Goal: Task Accomplishment & Management: Use online tool/utility

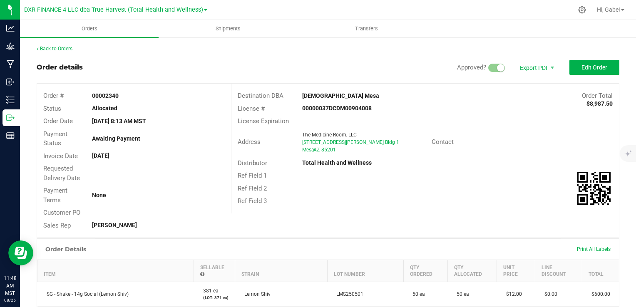
click at [70, 50] on link "Back to Orders" at bounding box center [55, 49] width 36 height 6
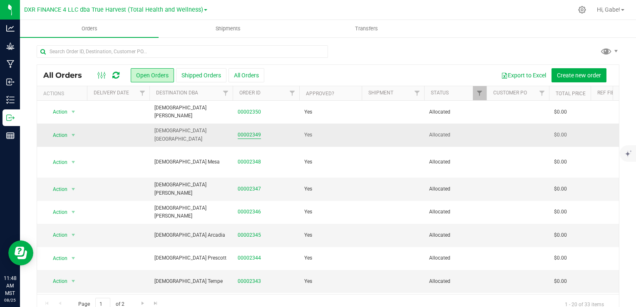
click at [250, 132] on link "00002349" at bounding box center [249, 135] width 23 height 8
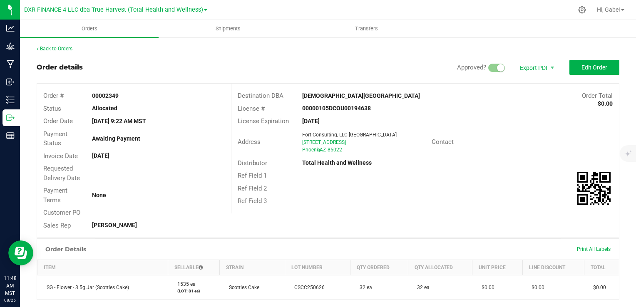
click at [587, 245] on div "Print All Labels" at bounding box center [594, 249] width 42 height 17
click at [590, 249] on span "Print All Labels" at bounding box center [594, 250] width 34 height 6
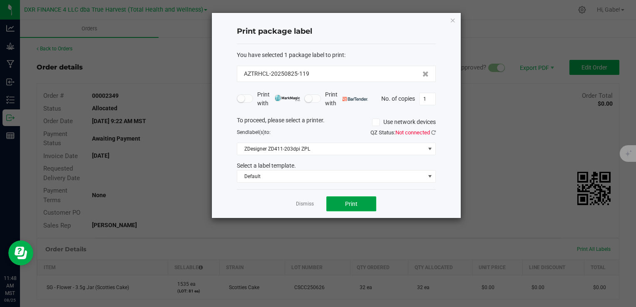
click at [371, 204] on button "Print" at bounding box center [351, 204] width 50 height 15
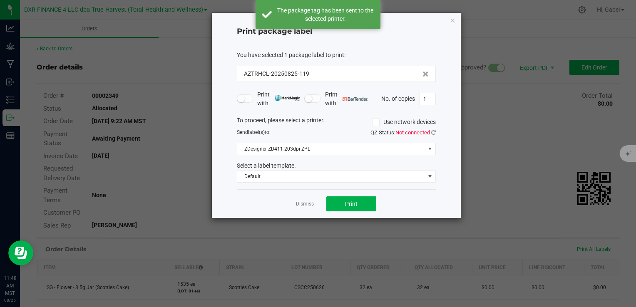
click at [453, 22] on icon "button" at bounding box center [453, 20] width 6 height 10
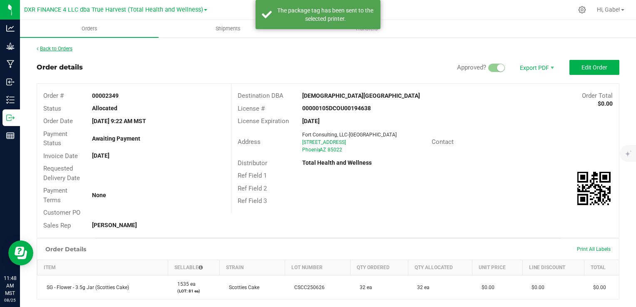
click at [72, 49] on link "Back to Orders" at bounding box center [55, 49] width 36 height 6
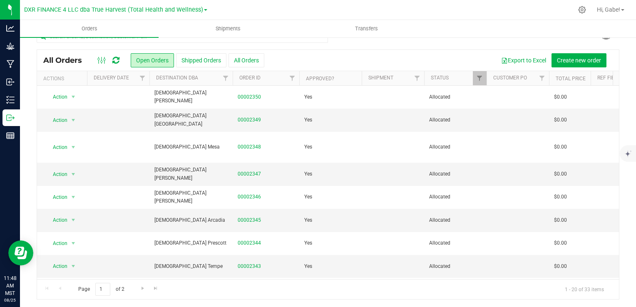
scroll to position [167, 0]
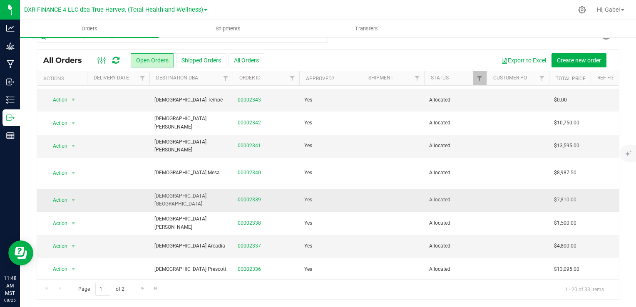
click at [252, 196] on link "00002339" at bounding box center [249, 200] width 23 height 8
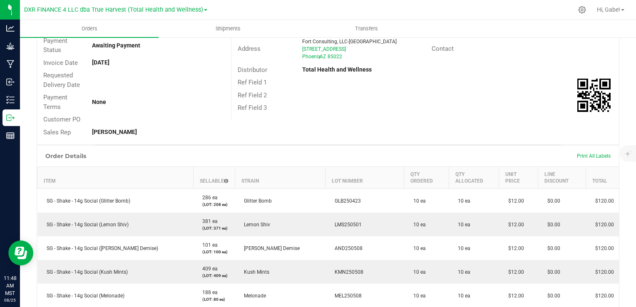
scroll to position [98, 0]
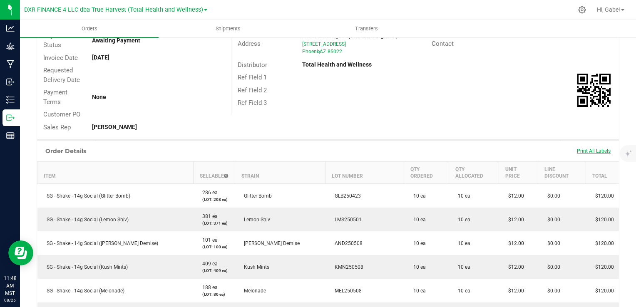
click at [582, 153] on span "Print All Labels" at bounding box center [594, 151] width 34 height 6
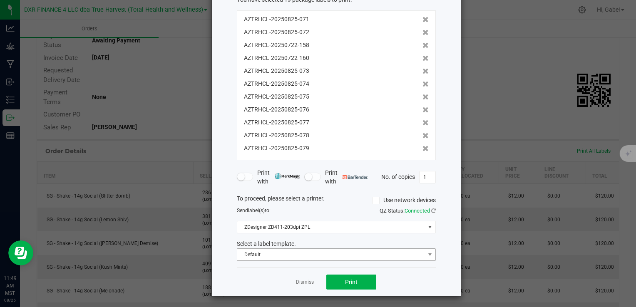
scroll to position [57, 0]
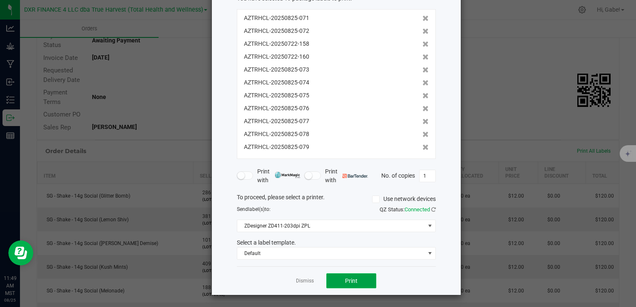
click at [354, 278] on button "Print" at bounding box center [351, 281] width 50 height 15
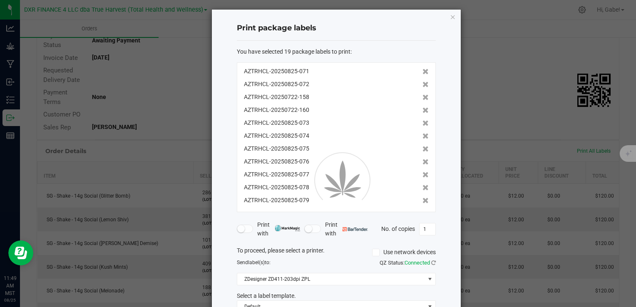
scroll to position [0, 0]
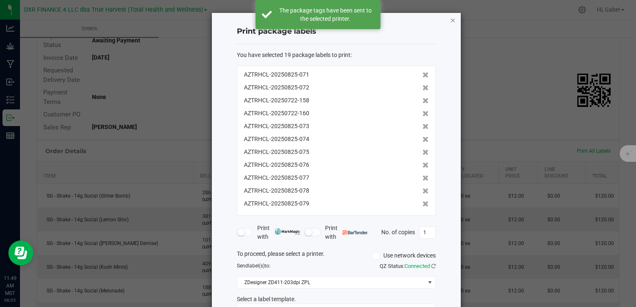
click at [450, 18] on icon "button" at bounding box center [453, 20] width 6 height 10
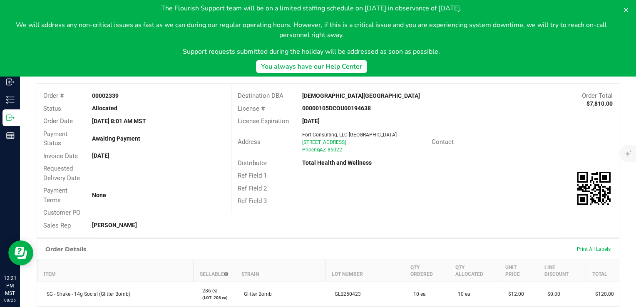
click at [560, 149] on div "Address [GEOGRAPHIC_DATA], LLC-[GEOGRAPHIC_DATA] [STREET_ADDRESS] Contact" at bounding box center [426, 142] width 388 height 29
click at [623, 9] on icon at bounding box center [626, 10] width 7 height 7
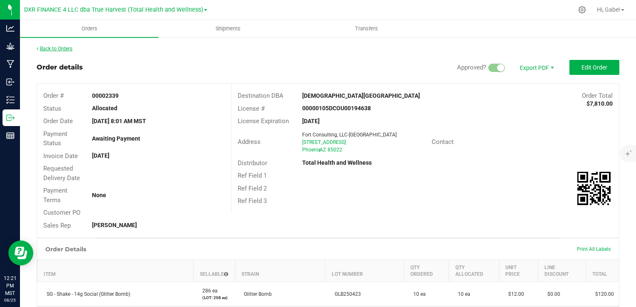
click at [65, 47] on link "Back to Orders" at bounding box center [55, 49] width 36 height 6
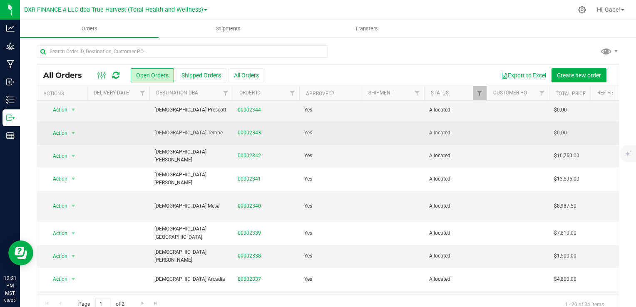
scroll to position [272, 0]
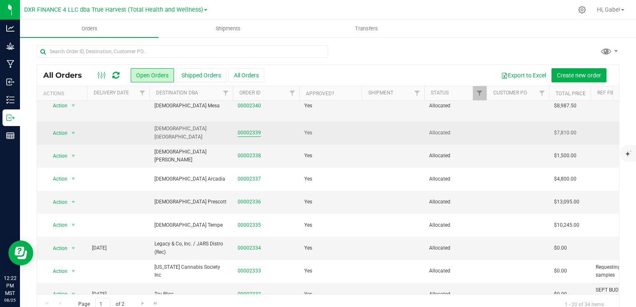
click at [252, 129] on link "00002339" at bounding box center [249, 133] width 23 height 8
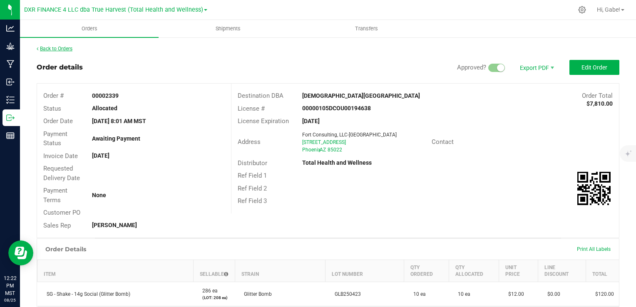
click at [67, 47] on link "Back to Orders" at bounding box center [55, 49] width 36 height 6
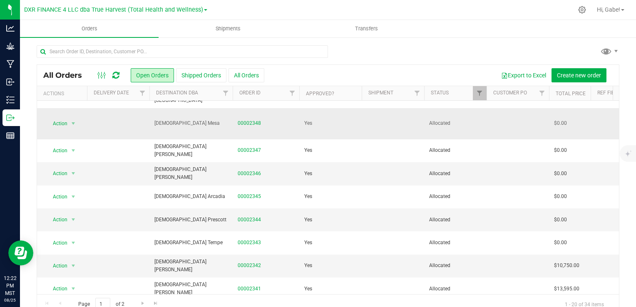
scroll to position [83, 0]
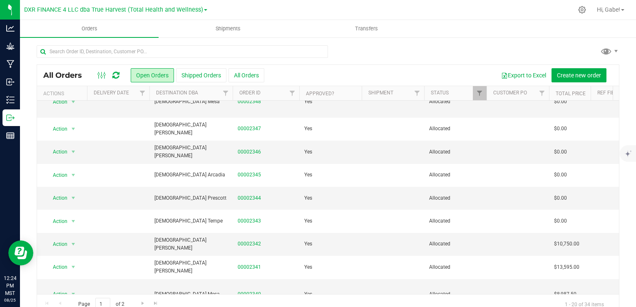
click at [557, 47] on div at bounding box center [328, 54] width 583 height 19
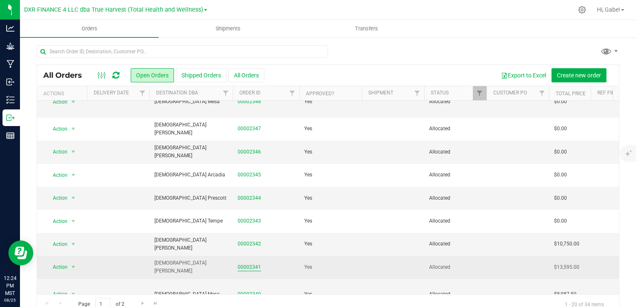
click at [255, 264] on link "00002341" at bounding box center [249, 268] width 23 height 8
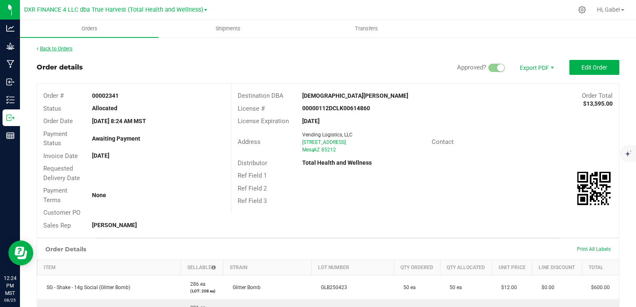
click at [52, 46] on link "Back to Orders" at bounding box center [55, 49] width 36 height 6
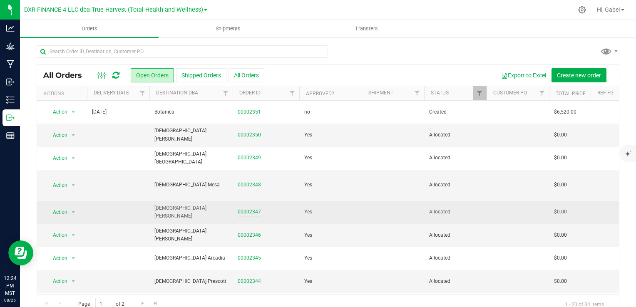
click at [251, 208] on link "00002347" at bounding box center [249, 212] width 23 height 8
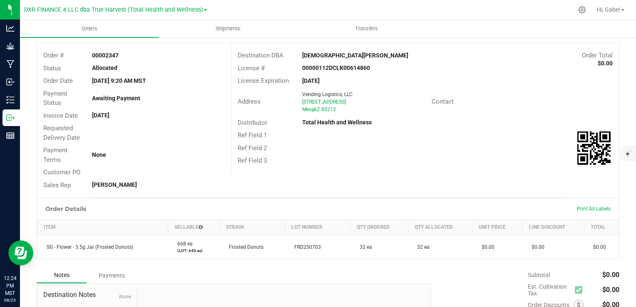
scroll to position [42, 0]
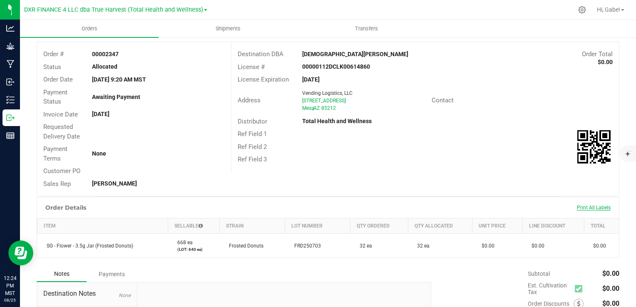
click at [591, 207] on span "Print All Labels" at bounding box center [594, 208] width 34 height 6
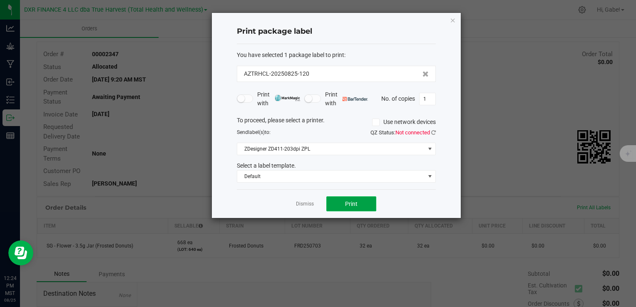
click at [341, 203] on button "Print" at bounding box center [351, 204] width 50 height 15
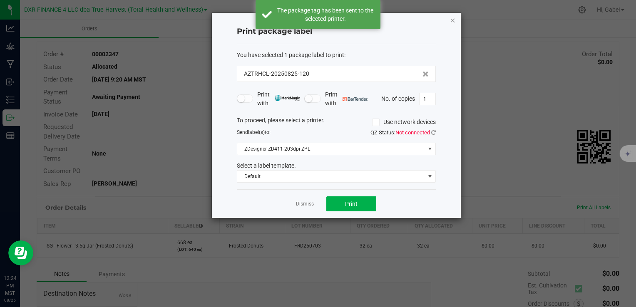
click at [453, 22] on icon "button" at bounding box center [453, 20] width 6 height 10
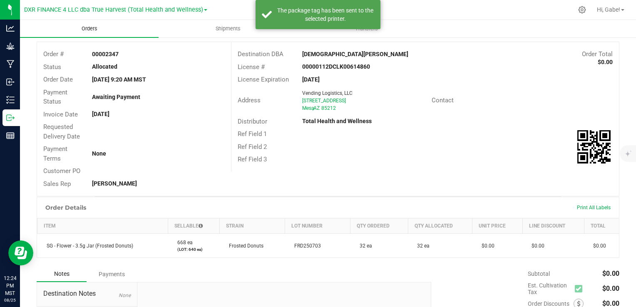
click at [95, 21] on uib-tab-heading "Orders" at bounding box center [89, 28] width 139 height 17
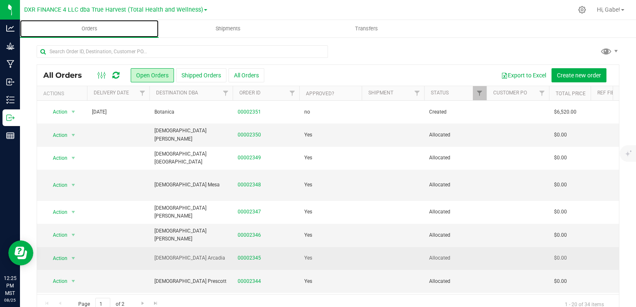
scroll to position [42, 0]
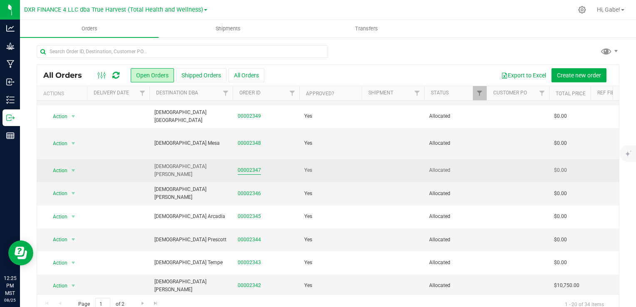
click at [251, 167] on link "00002347" at bounding box center [249, 171] width 23 height 8
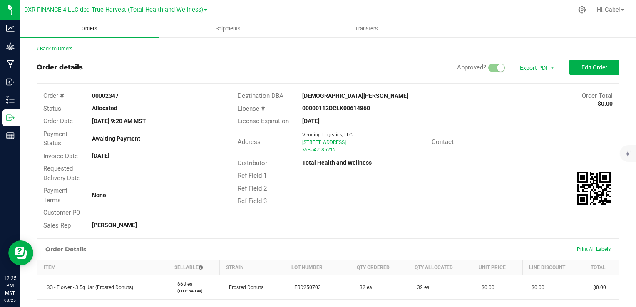
click at [90, 27] on span "Orders" at bounding box center [89, 28] width 38 height 7
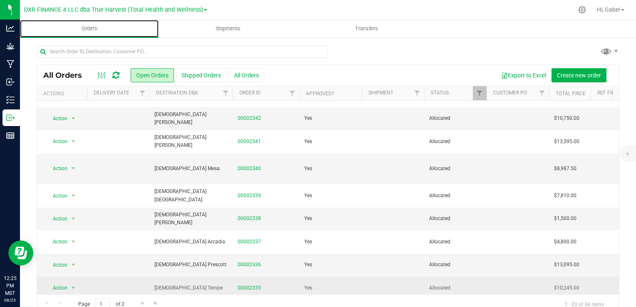
scroll to position [208, 0]
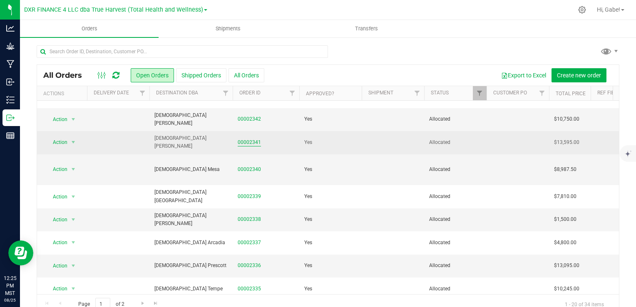
click at [251, 139] on link "00002341" at bounding box center [249, 143] width 23 height 8
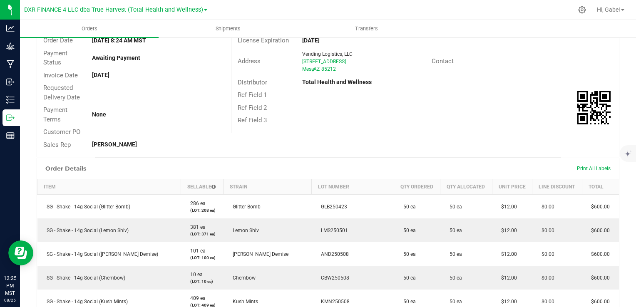
scroll to position [83, 0]
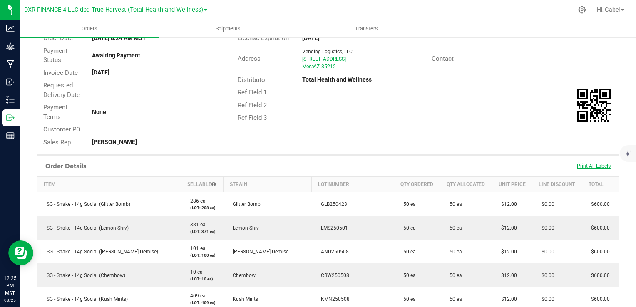
click at [599, 163] on span "Print All Labels" at bounding box center [594, 166] width 34 height 6
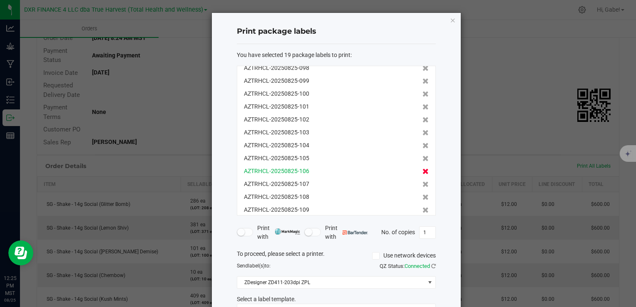
click at [423, 172] on icon at bounding box center [426, 172] width 6 height 6
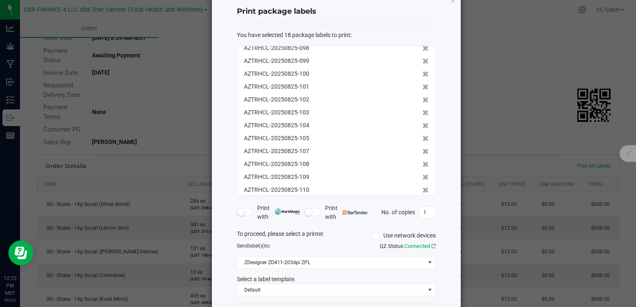
scroll to position [57, 0]
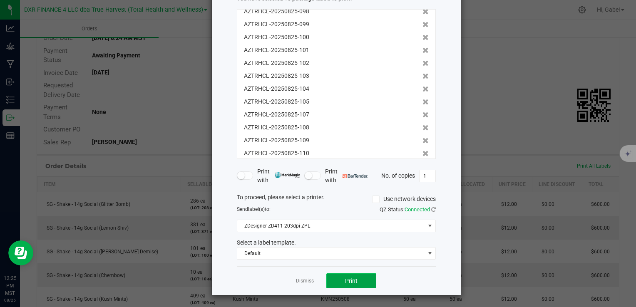
click at [349, 276] on button "Print" at bounding box center [351, 281] width 50 height 15
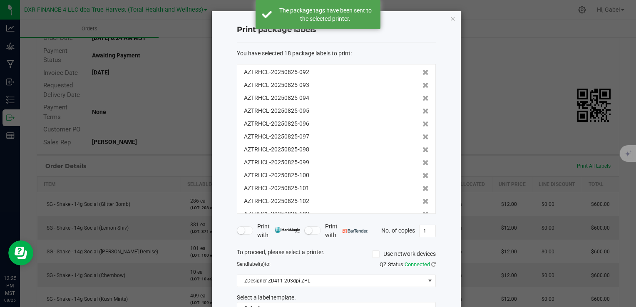
scroll to position [0, 0]
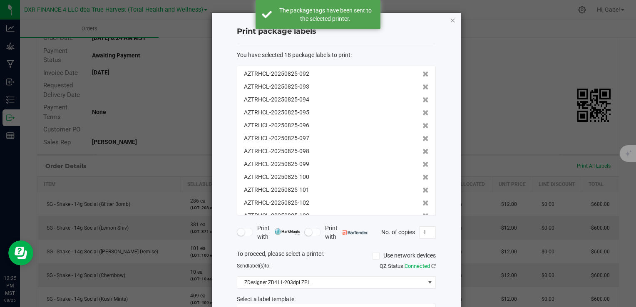
click at [450, 20] on icon "button" at bounding box center [453, 20] width 6 height 10
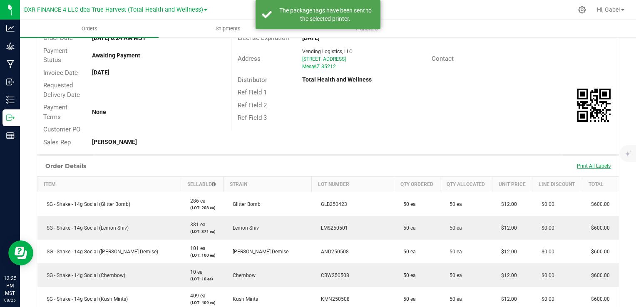
click at [591, 164] on span "Print All Labels" at bounding box center [594, 166] width 34 height 6
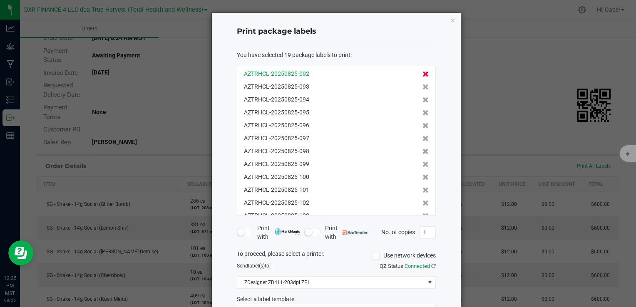
click at [423, 74] on icon at bounding box center [426, 74] width 6 height 6
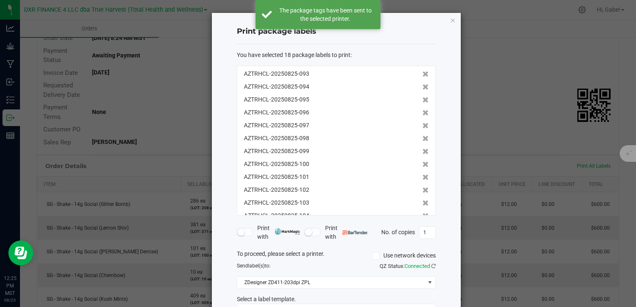
click at [423, 84] on icon at bounding box center [426, 87] width 6 height 6
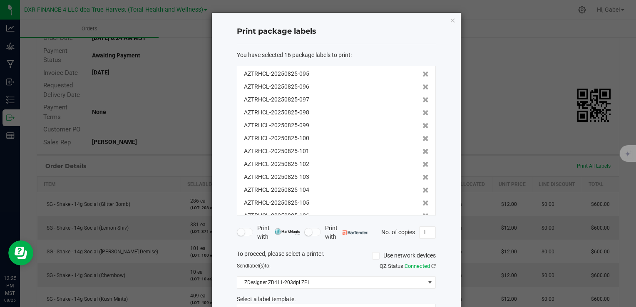
click at [423, 74] on icon at bounding box center [426, 74] width 6 height 6
click at [423, 84] on icon at bounding box center [426, 87] width 6 height 6
click at [423, 74] on icon at bounding box center [426, 74] width 6 height 6
click at [423, 84] on icon at bounding box center [426, 87] width 6 height 6
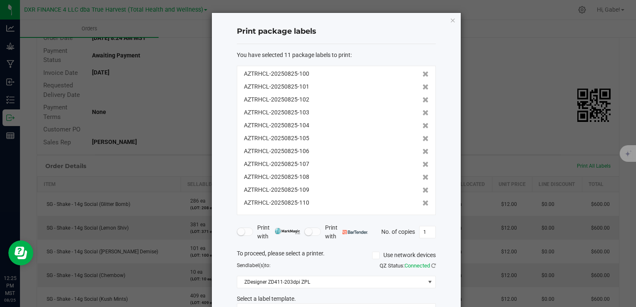
click at [423, 74] on icon at bounding box center [426, 74] width 6 height 6
click at [423, 84] on icon at bounding box center [426, 87] width 6 height 6
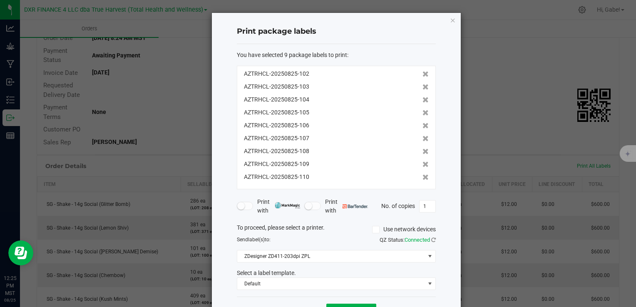
click at [423, 74] on icon at bounding box center [426, 74] width 6 height 6
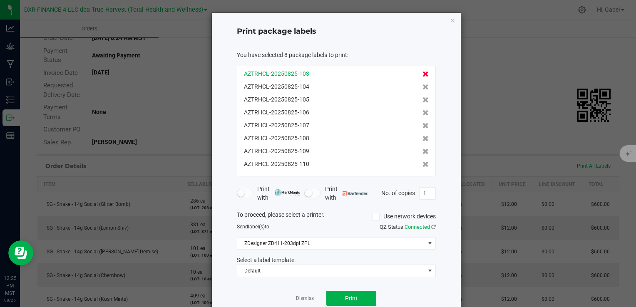
click at [423, 74] on icon at bounding box center [426, 74] width 6 height 6
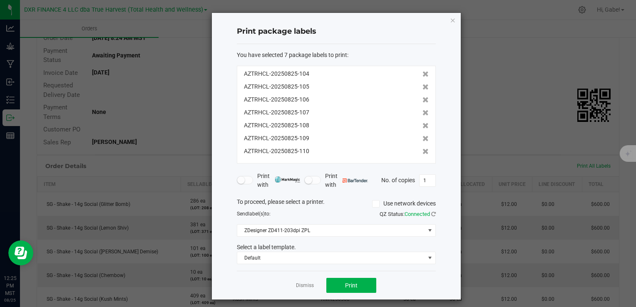
click at [423, 74] on icon at bounding box center [426, 74] width 6 height 6
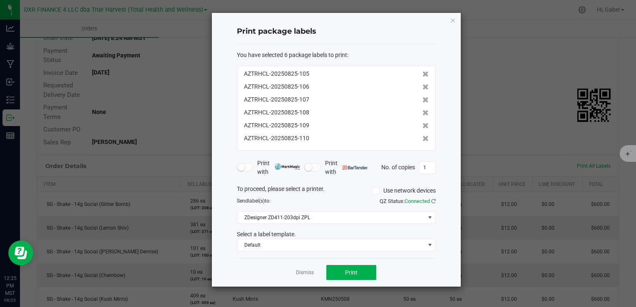
click at [423, 74] on icon at bounding box center [426, 74] width 6 height 6
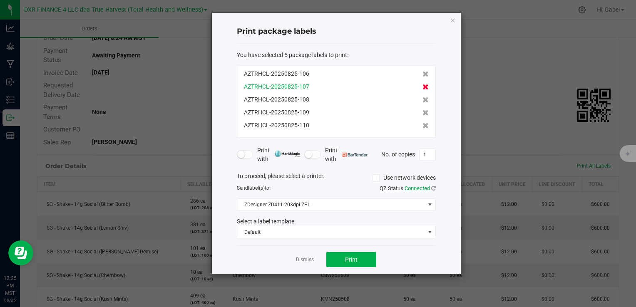
click at [423, 86] on icon at bounding box center [426, 87] width 6 height 6
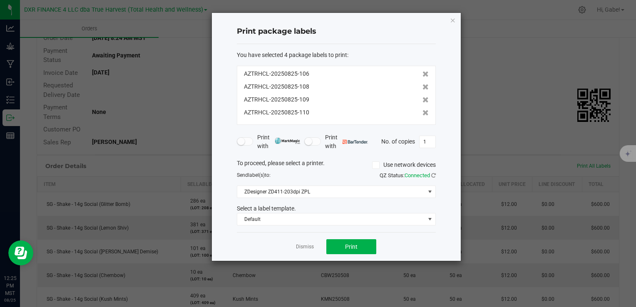
click at [423, 86] on icon at bounding box center [426, 87] width 6 height 6
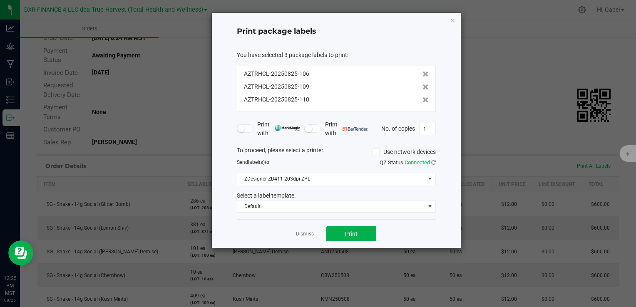
click at [423, 86] on icon at bounding box center [426, 87] width 6 height 6
click at [423, 97] on icon at bounding box center [426, 100] width 6 height 6
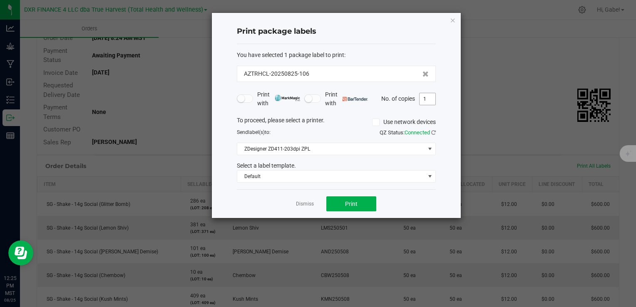
click at [433, 100] on input "1" at bounding box center [428, 99] width 16 height 12
type input "5"
click at [369, 204] on button "Print" at bounding box center [351, 204] width 50 height 15
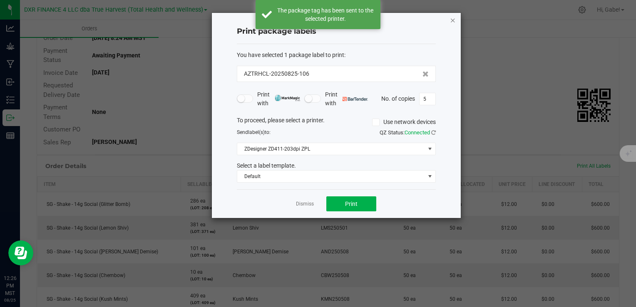
click at [451, 19] on icon "button" at bounding box center [453, 20] width 6 height 10
